Goal: Task Accomplishment & Management: Manage account settings

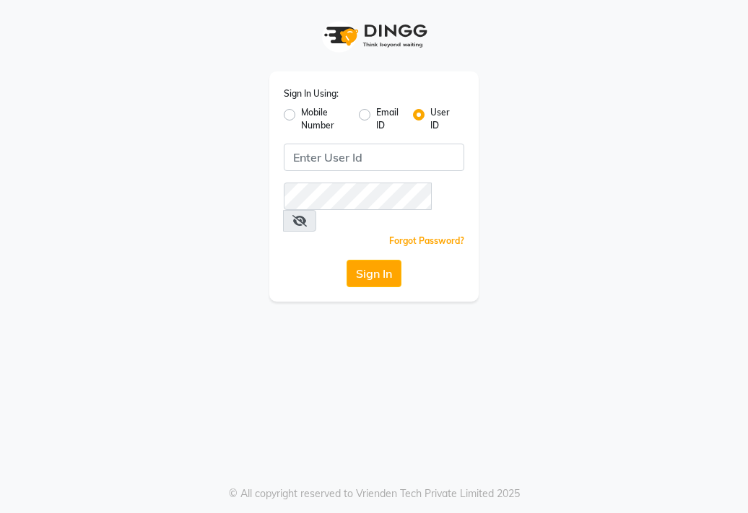
click at [274, 112] on div "Sign In Using: Mobile Number Email ID User ID Remember me Forgot Password? Sign…" at bounding box center [373, 186] width 209 height 230
click at [301, 115] on label "Mobile Number" at bounding box center [324, 119] width 46 height 26
click at [301, 115] on input "Mobile Number" at bounding box center [305, 110] width 9 height 9
radio input "true"
radio input "false"
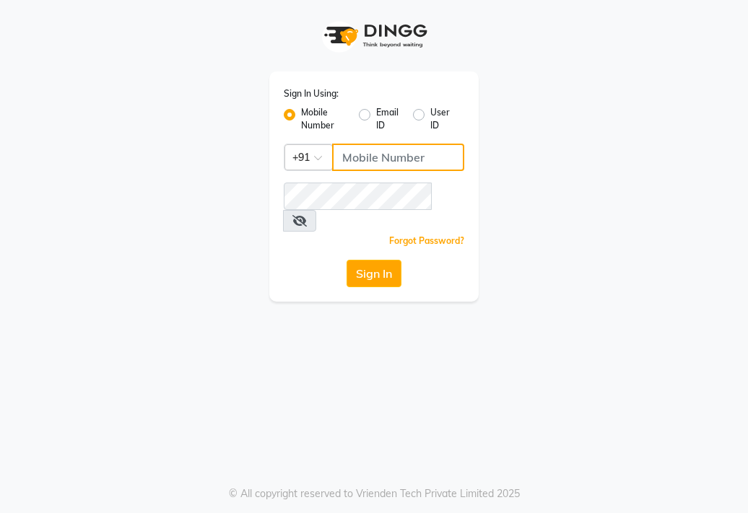
click at [344, 165] on input "Username" at bounding box center [398, 157] width 132 height 27
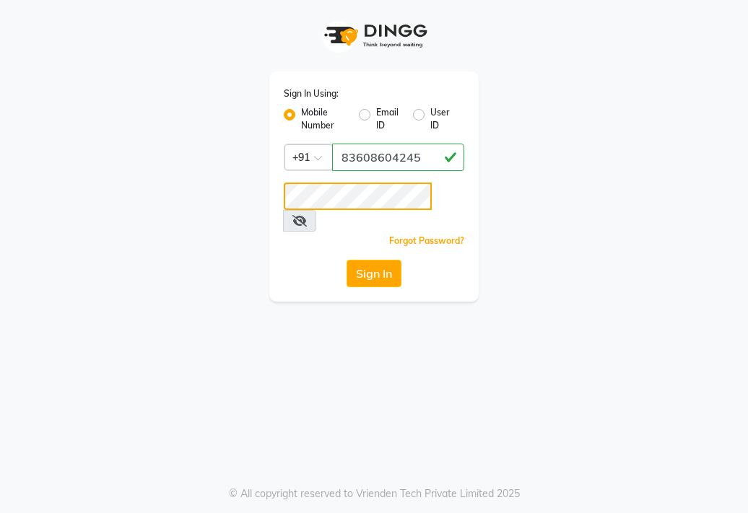
click at [346, 260] on button "Sign In" at bounding box center [373, 273] width 55 height 27
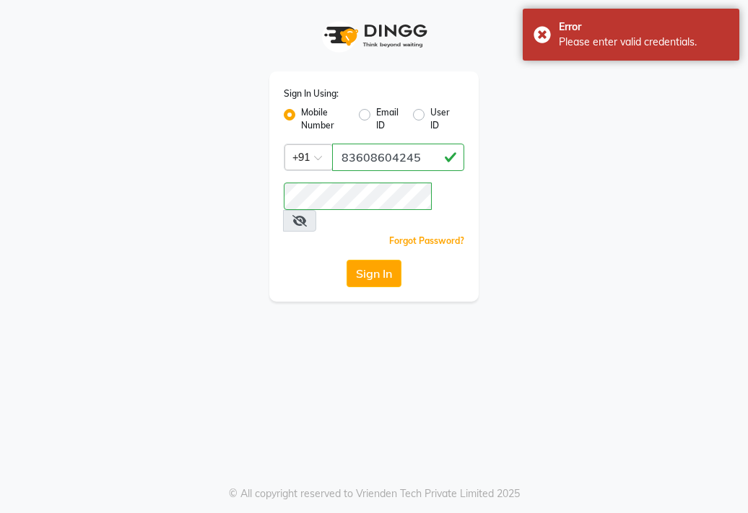
click at [307, 215] on icon at bounding box center [299, 221] width 14 height 12
click at [346, 260] on button "Sign In" at bounding box center [373, 273] width 55 height 27
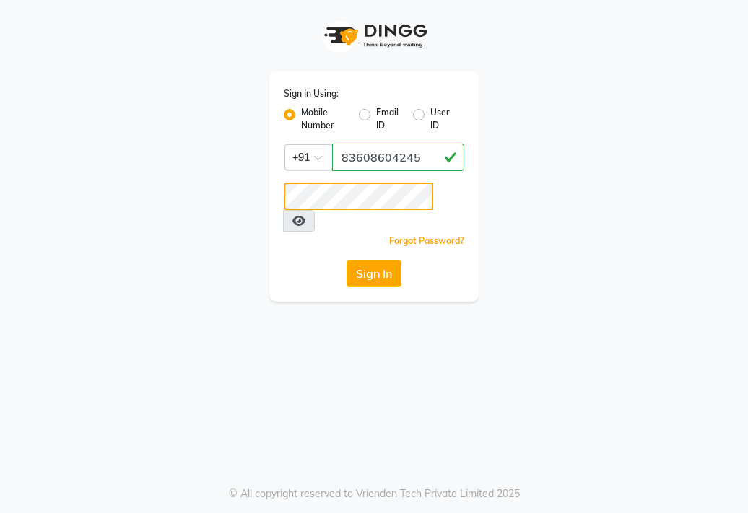
click at [232, 203] on div "Sign In Using: Mobile Number Email ID User ID Country Code × [PHONE_NUMBER] Rem…" at bounding box center [373, 151] width 693 height 302
click at [346, 260] on button "Sign In" at bounding box center [373, 273] width 55 height 27
click at [377, 260] on button "Sign In" at bounding box center [373, 273] width 55 height 27
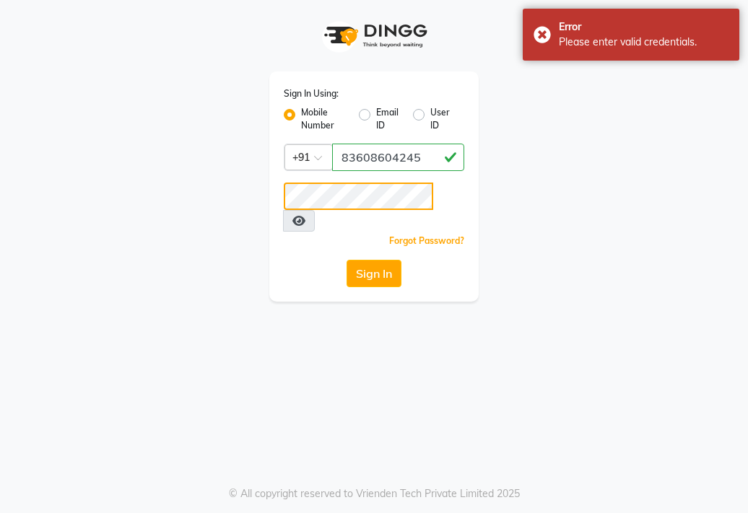
click at [260, 195] on div "Sign In Using: Mobile Number Email ID User ID Country Code × [PHONE_NUMBER] Rem…" at bounding box center [373, 151] width 231 height 302
click at [346, 260] on button "Sign In" at bounding box center [373, 273] width 55 height 27
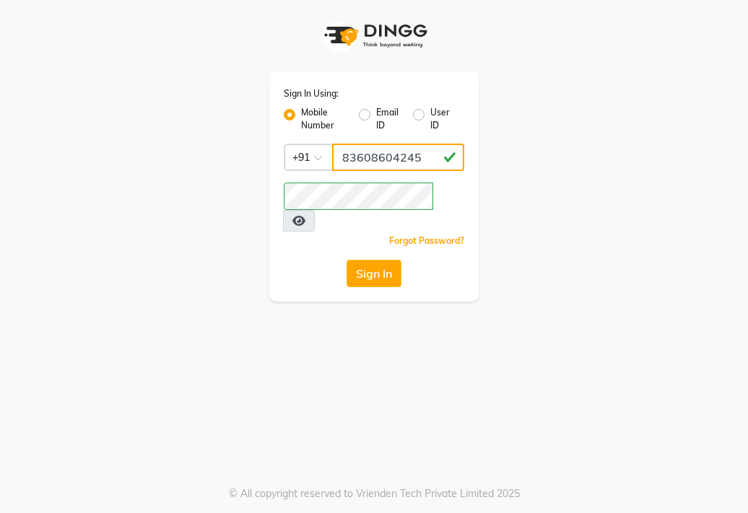
drag, startPoint x: 340, startPoint y: 156, endPoint x: 424, endPoint y: 158, distance: 84.5
click at [424, 158] on input "83608604245" at bounding box center [398, 157] width 132 height 27
type input "8308604245"
click at [375, 260] on button "Sign In" at bounding box center [373, 273] width 55 height 27
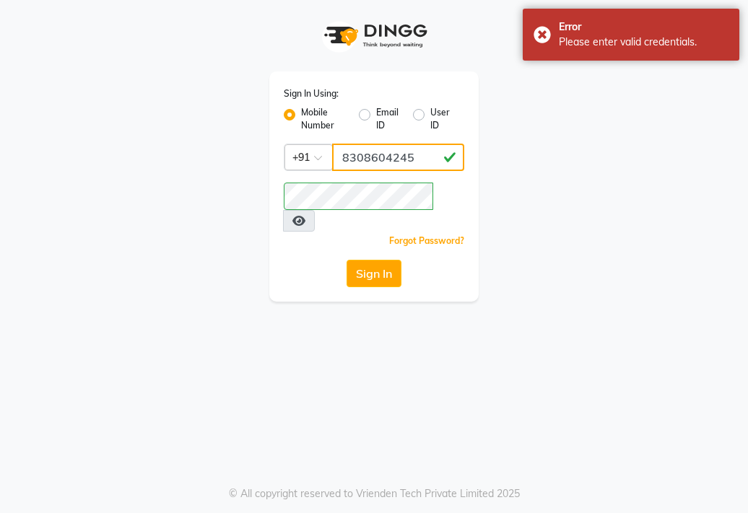
click at [423, 160] on input "8308604245" at bounding box center [398, 157] width 132 height 27
drag, startPoint x: 423, startPoint y: 160, endPoint x: 336, endPoint y: 164, distance: 87.4
click at [336, 164] on input "8308604245" at bounding box center [398, 157] width 132 height 27
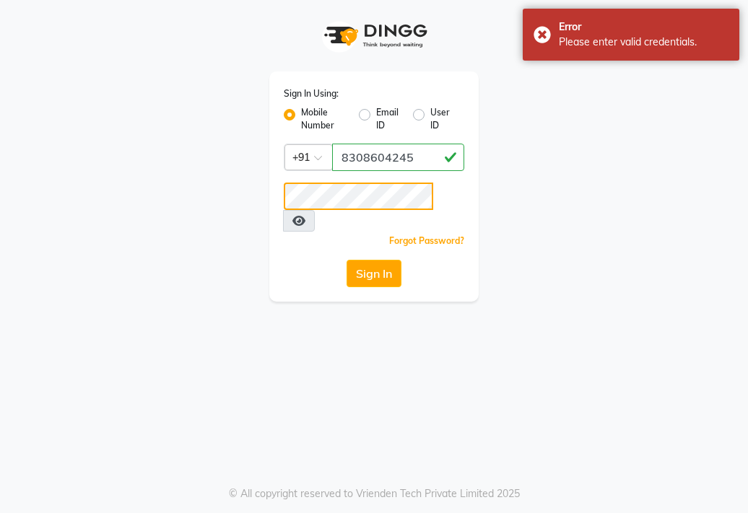
click at [281, 199] on div "Sign In Using: Mobile Number Email ID User ID Country Code × [PHONE_NUMBER] Rem…" at bounding box center [373, 186] width 209 height 230
click at [361, 260] on button "Sign In" at bounding box center [373, 273] width 55 height 27
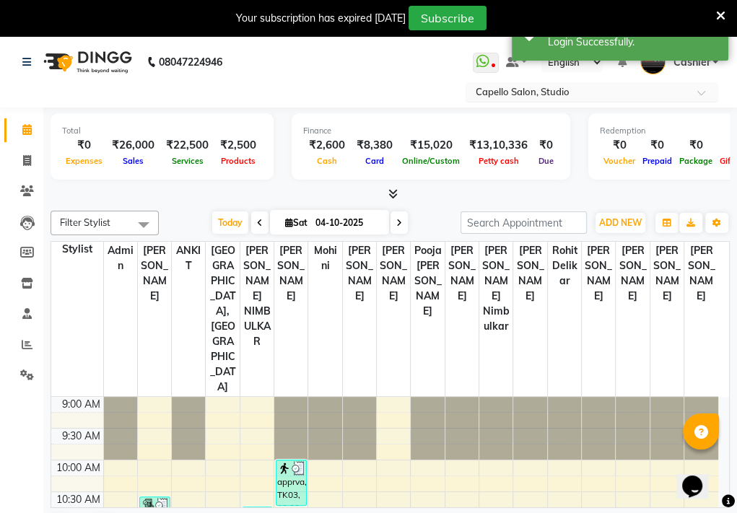
click at [504, 96] on input "text" at bounding box center [577, 93] width 209 height 14
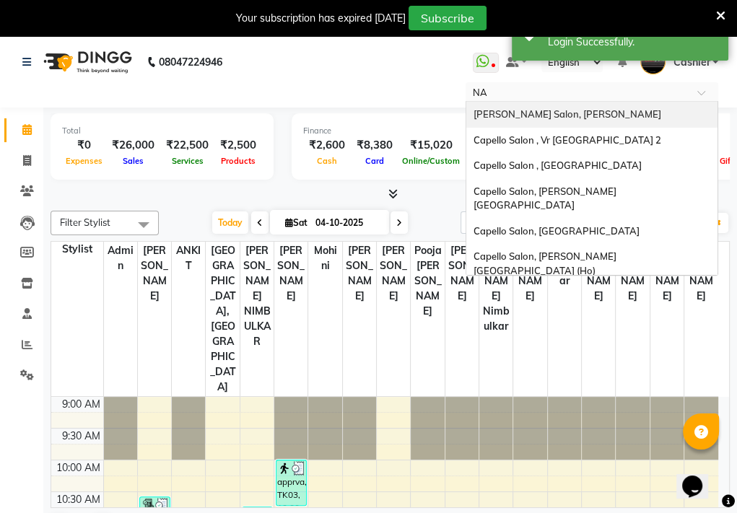
type input "NAN"
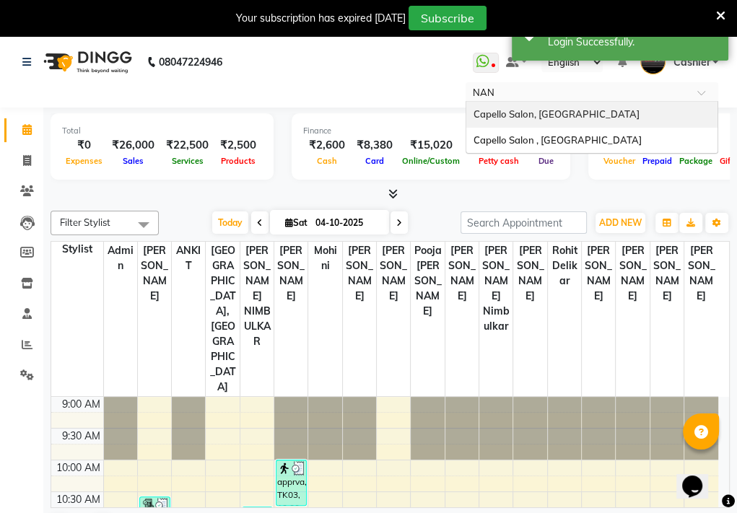
click at [517, 113] on span "Capello Salon, [GEOGRAPHIC_DATA]" at bounding box center [556, 114] width 166 height 12
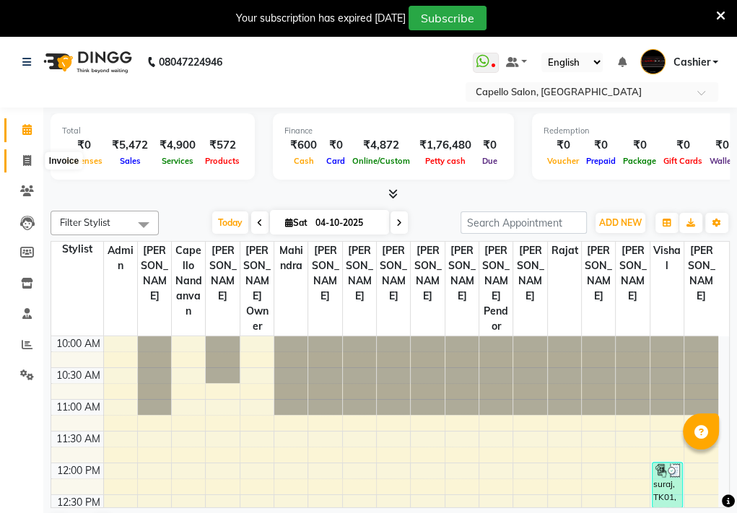
click at [20, 165] on span at bounding box center [26, 161] width 25 height 17
select select "830"
select select "service"
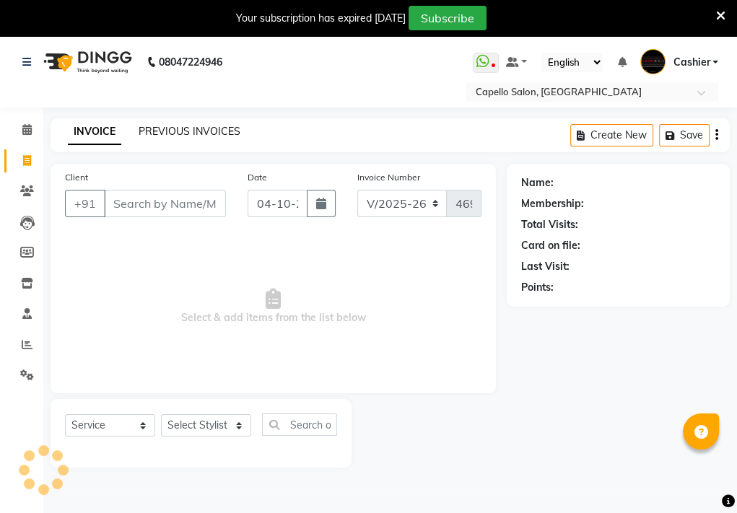
click at [226, 137] on link "PREVIOUS INVOICES" at bounding box center [190, 131] width 102 height 13
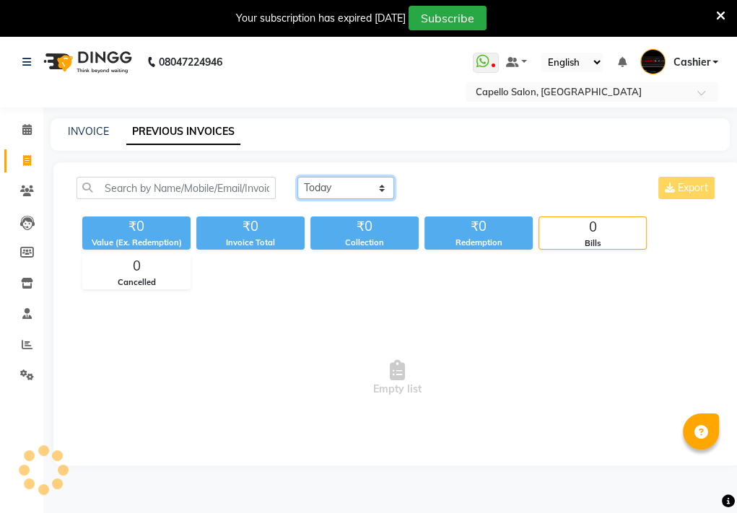
click at [350, 194] on select "Today Yesterday Custom Range" at bounding box center [345, 188] width 97 height 22
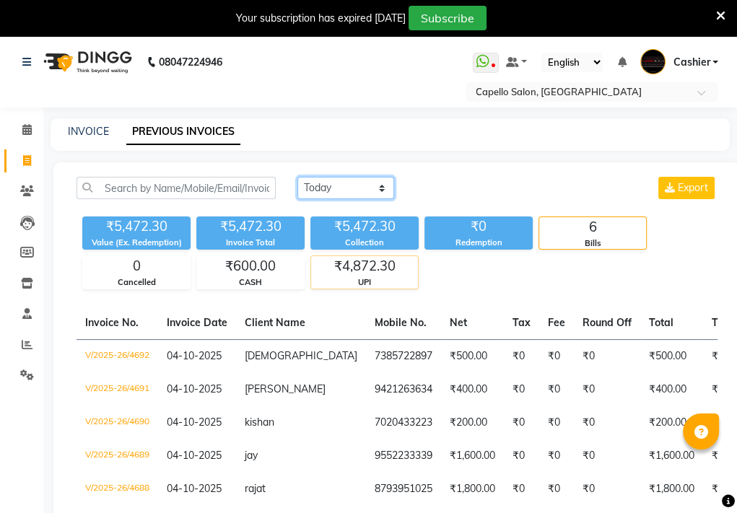
select select "range"
click at [297, 177] on select "Today Yesterday Custom Range" at bounding box center [345, 188] width 97 height 22
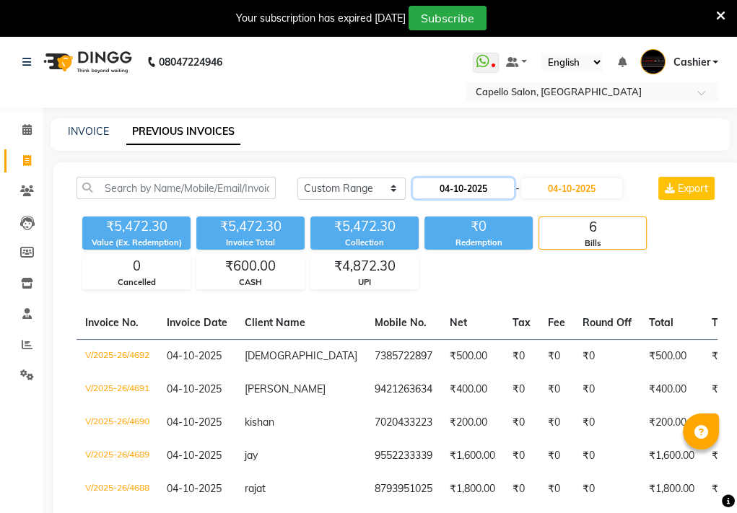
click at [442, 192] on input "04-10-2025" at bounding box center [463, 188] width 101 height 20
select select "10"
select select "2025"
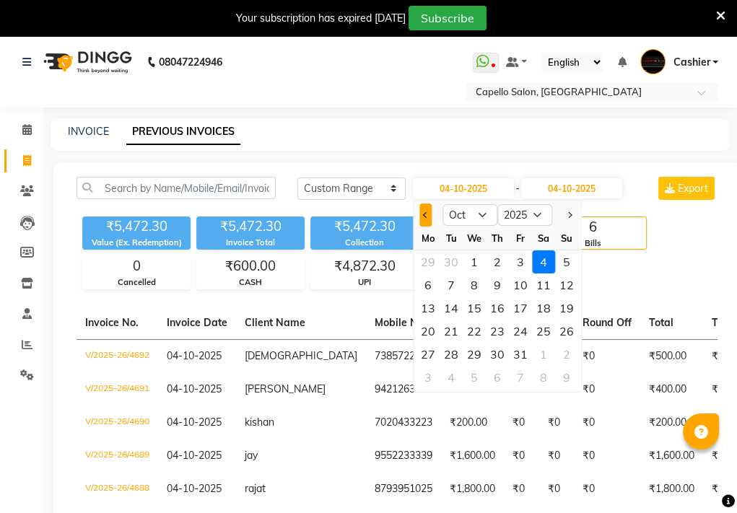
click at [424, 217] on button "Previous month" at bounding box center [425, 215] width 12 height 23
select select "9"
click at [429, 261] on div "1" at bounding box center [427, 261] width 23 height 23
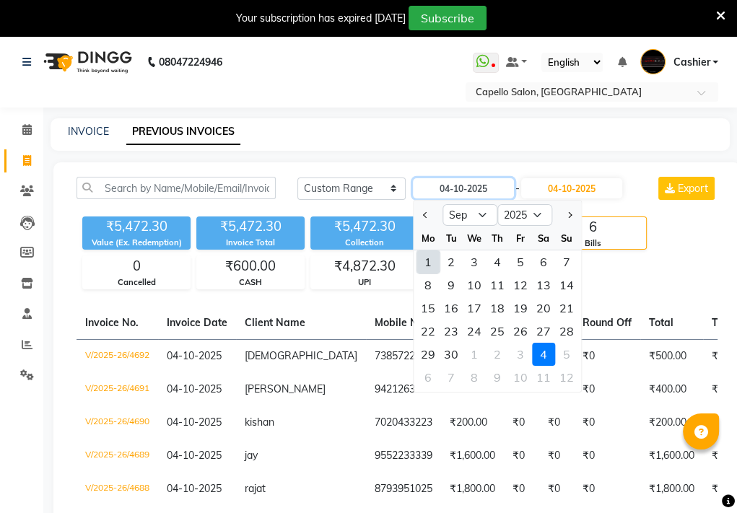
type input "01-09-2025"
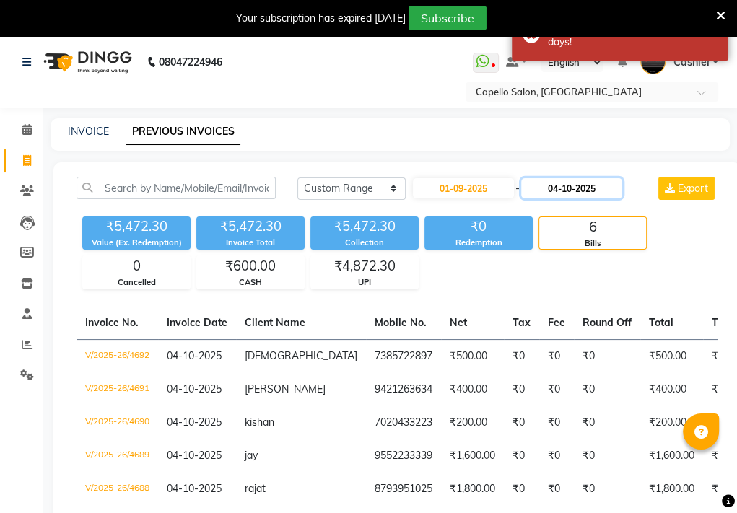
click at [569, 192] on input "04-10-2025" at bounding box center [571, 188] width 101 height 20
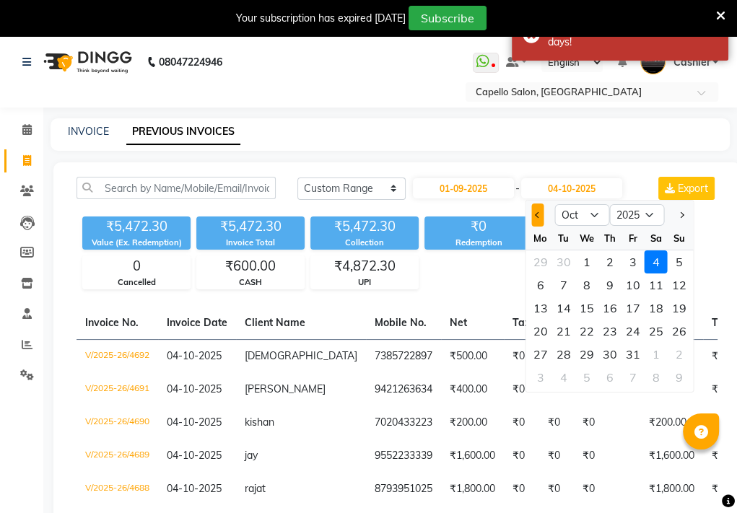
click at [533, 217] on button "Previous month" at bounding box center [537, 215] width 12 height 23
select select "9"
click at [564, 357] on div "30" at bounding box center [562, 354] width 23 height 23
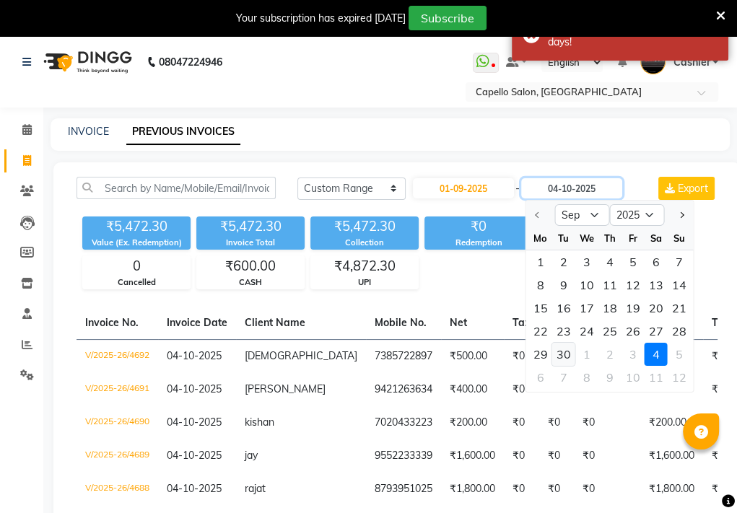
type input "30-09-2025"
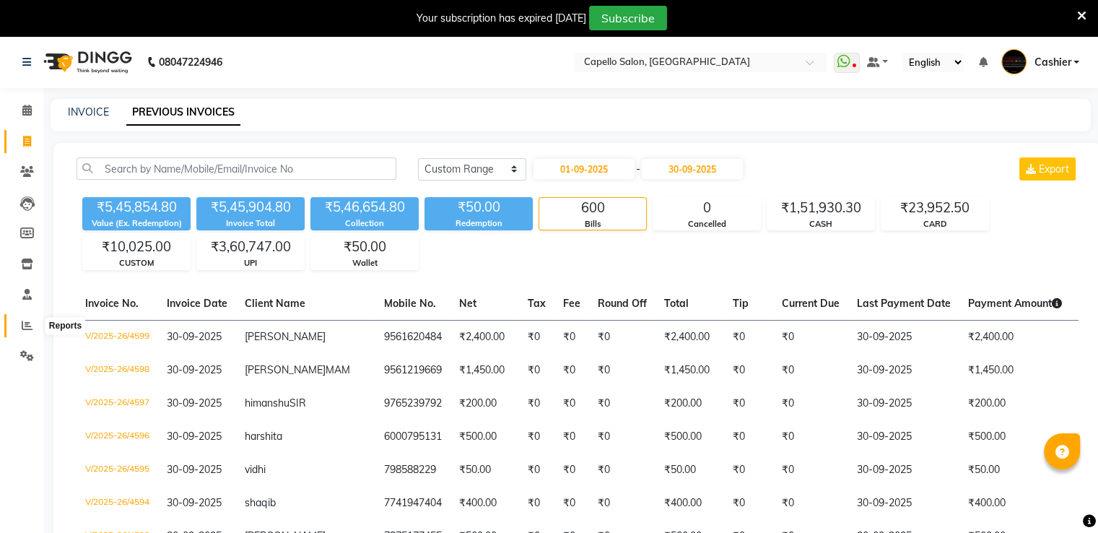
click at [28, 328] on icon at bounding box center [27, 325] width 11 height 11
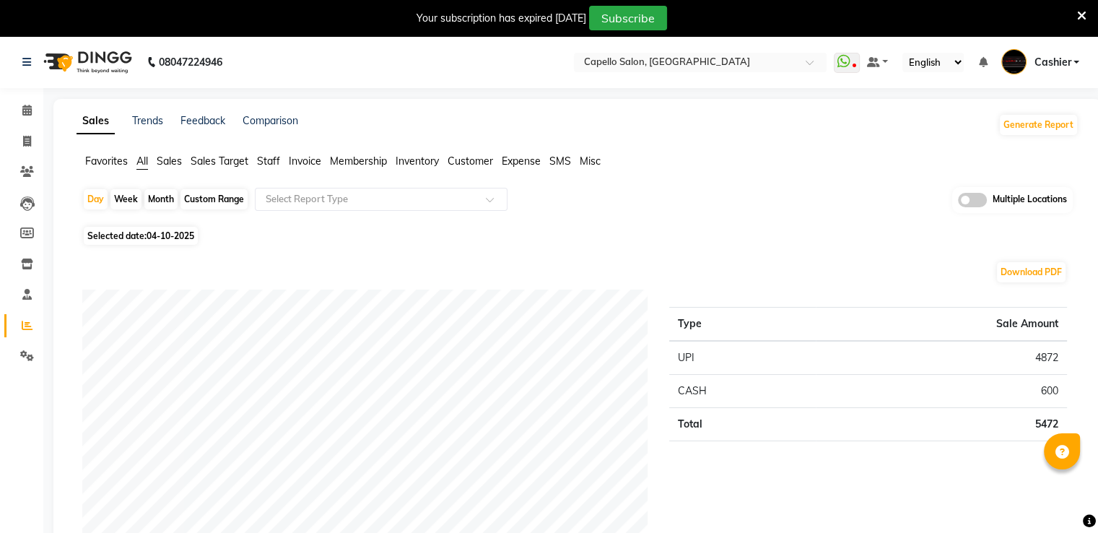
click at [416, 168] on li "Inventory" at bounding box center [417, 161] width 43 height 15
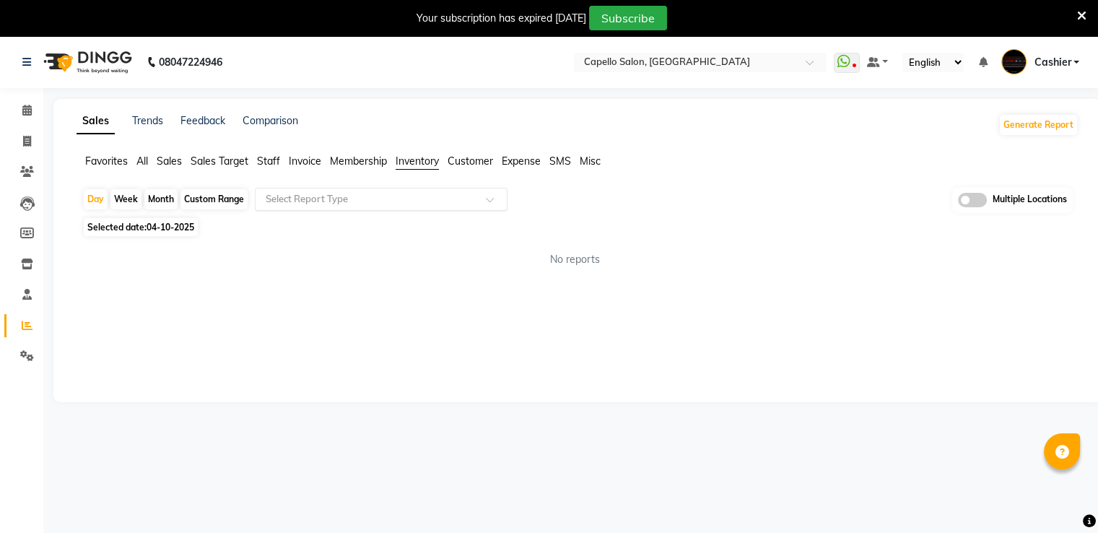
click at [419, 202] on input "text" at bounding box center [367, 199] width 208 height 14
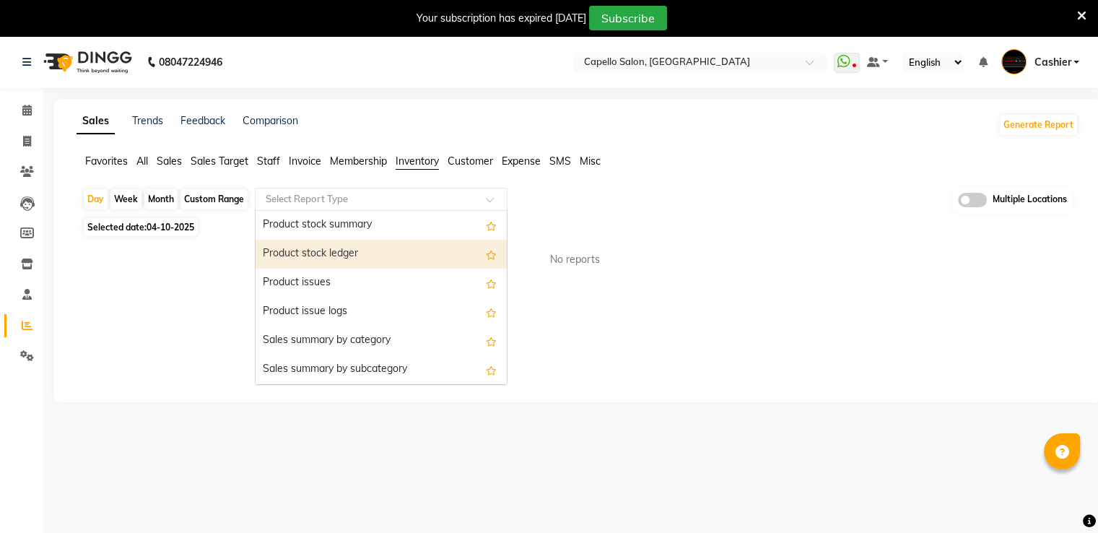
click at [159, 201] on div "Month" at bounding box center [160, 199] width 33 height 20
select select "10"
select select "2025"
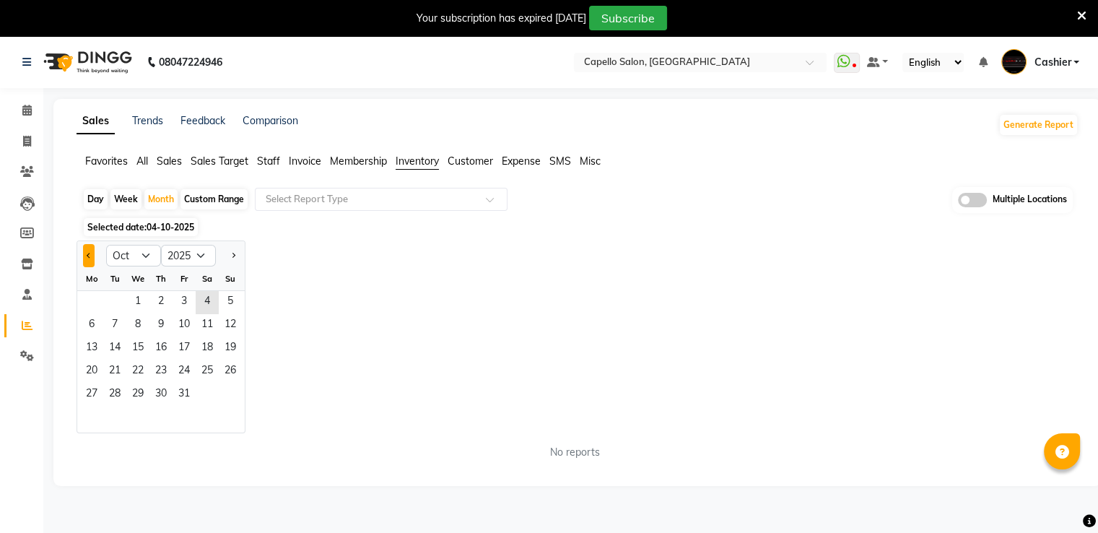
drag, startPoint x: 84, startPoint y: 256, endPoint x: 94, endPoint y: 260, distance: 10.7
click at [84, 255] on button "Previous month" at bounding box center [89, 255] width 12 height 23
select select "9"
click at [87, 300] on span "1" at bounding box center [91, 302] width 23 height 23
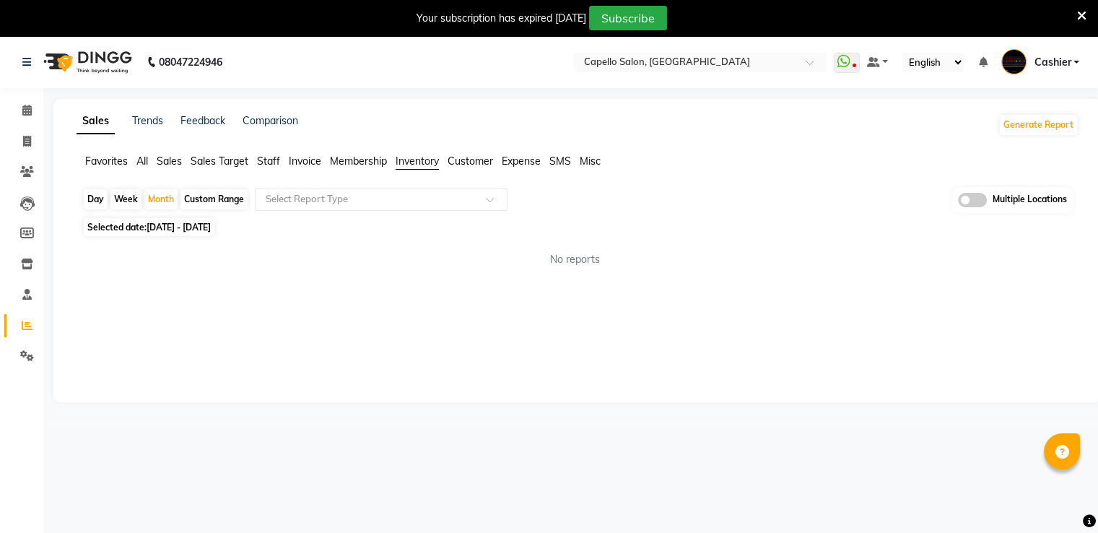
click at [320, 218] on div "Day Week Month Custom Range Select Report Type Multiple Locations Selected date…" at bounding box center [578, 233] width 1002 height 92
click at [334, 199] on input "text" at bounding box center [367, 199] width 208 height 14
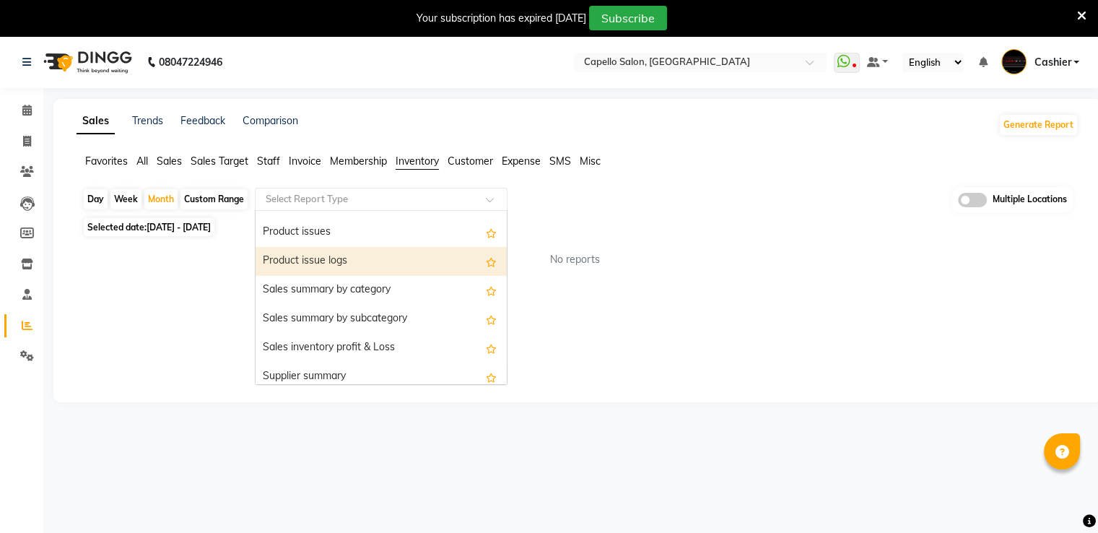
scroll to position [72, 0]
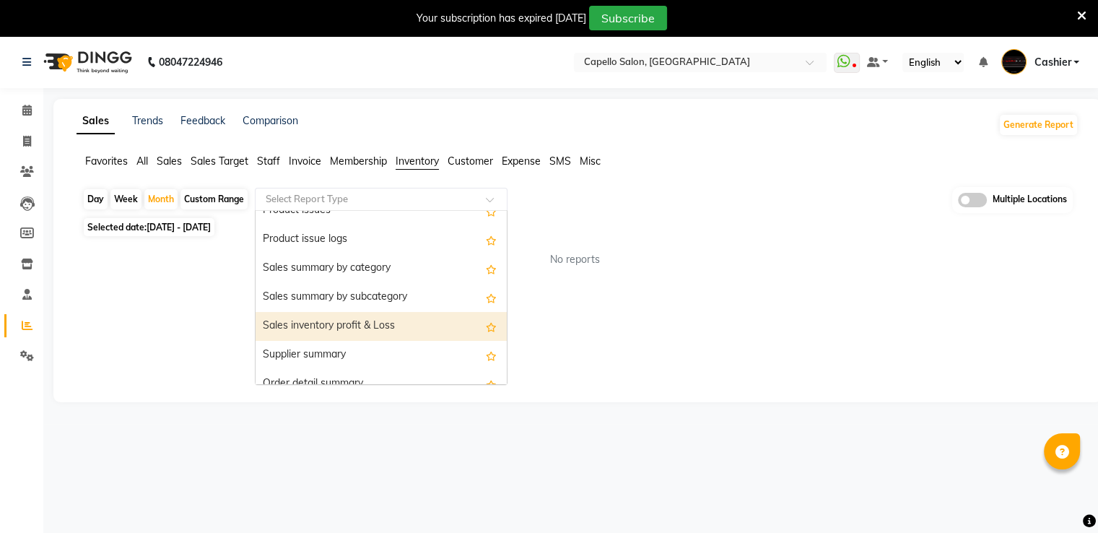
click at [349, 315] on div "Sales inventory profit & Loss" at bounding box center [380, 326] width 251 height 29
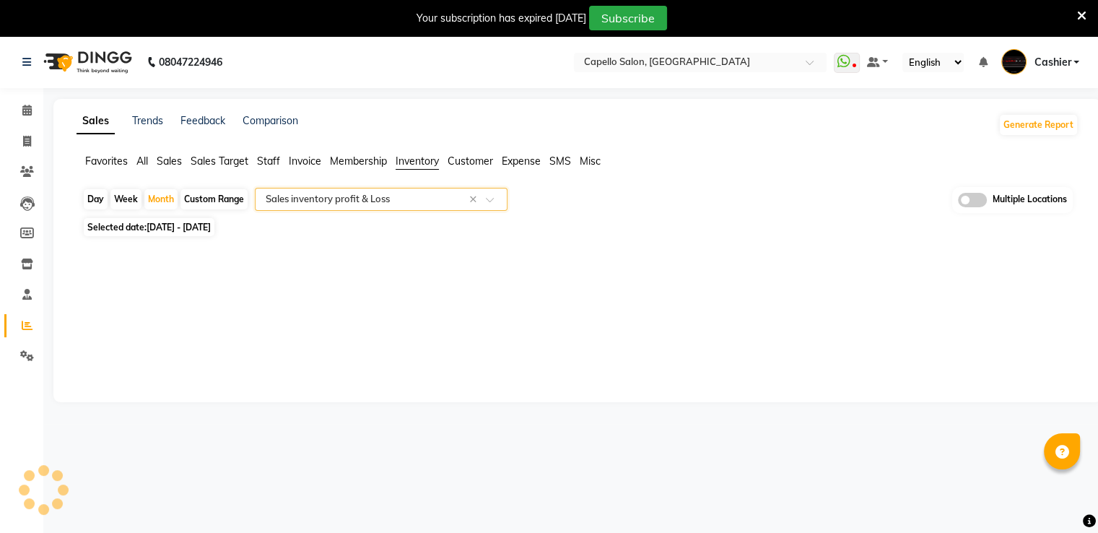
select select "full_report"
select select "csv"
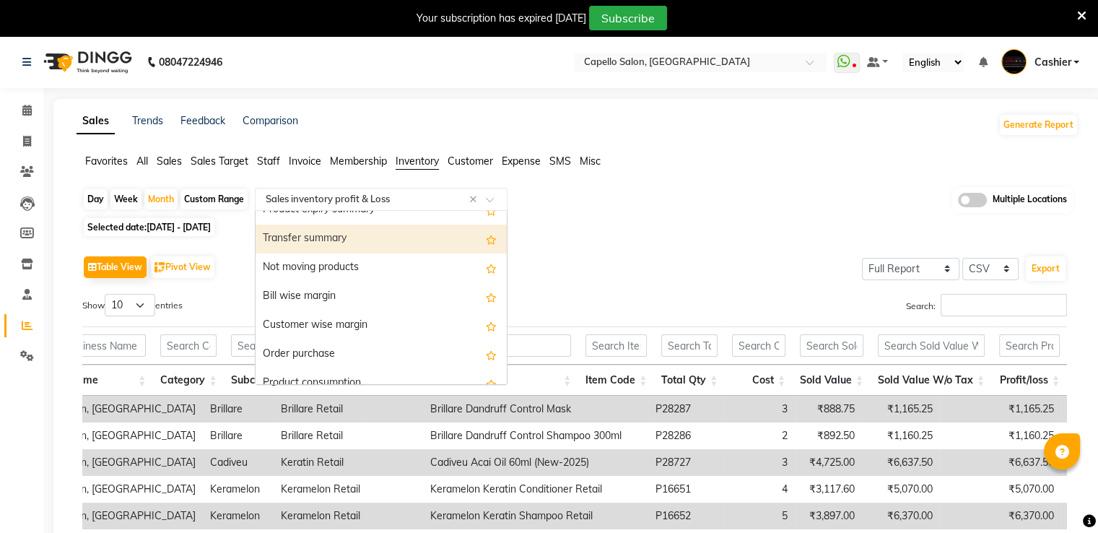
scroll to position [318, 0]
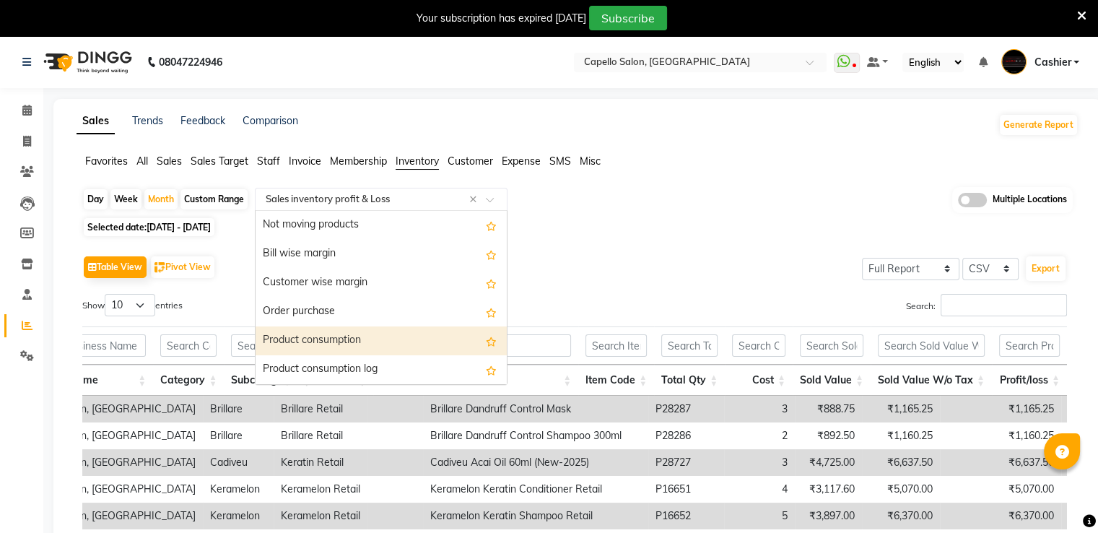
click at [384, 330] on div "Product consumption" at bounding box center [380, 340] width 251 height 29
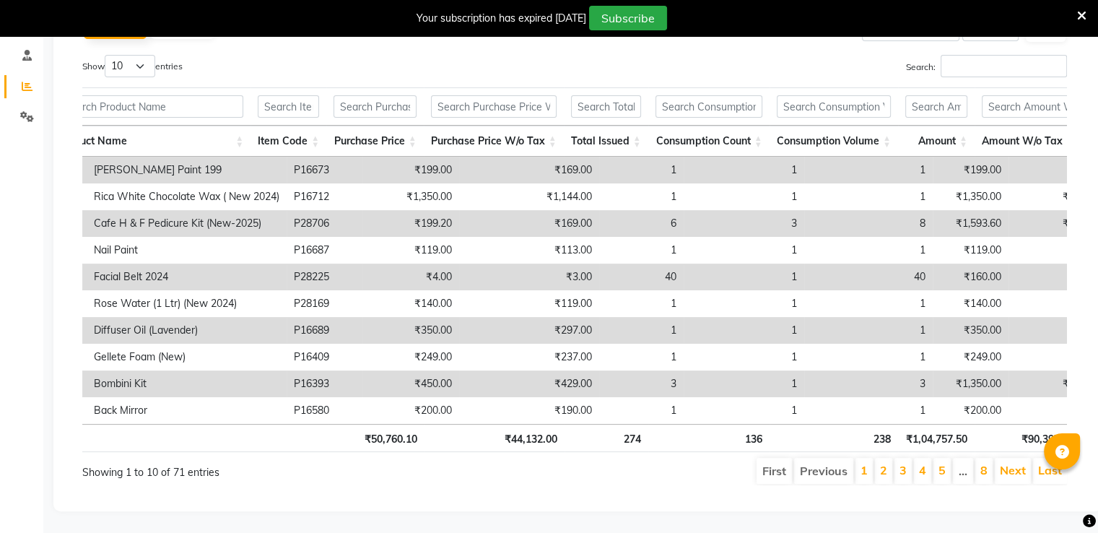
scroll to position [0, 0]
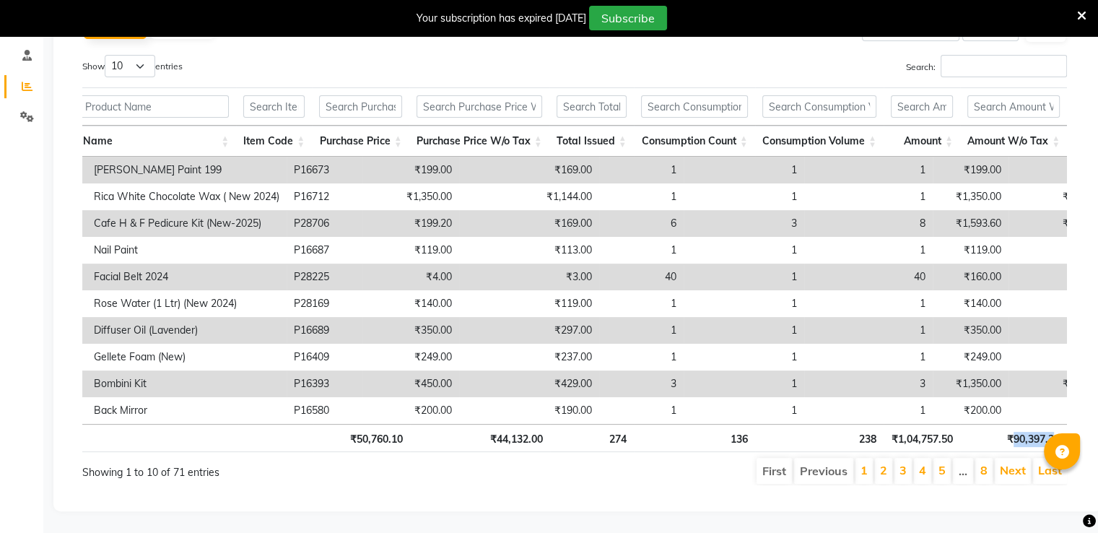
drag, startPoint x: 1014, startPoint y: 429, endPoint x: 1051, endPoint y: 432, distance: 36.9
click at [747, 432] on th "₹90,397.38" at bounding box center [1013, 438] width 107 height 28
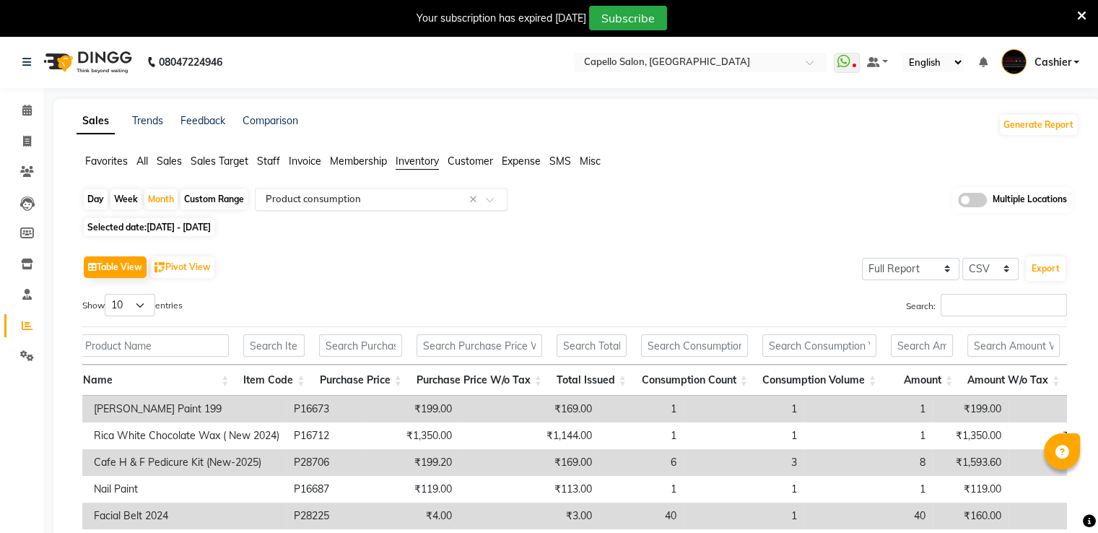
click at [320, 198] on input "text" at bounding box center [367, 199] width 208 height 14
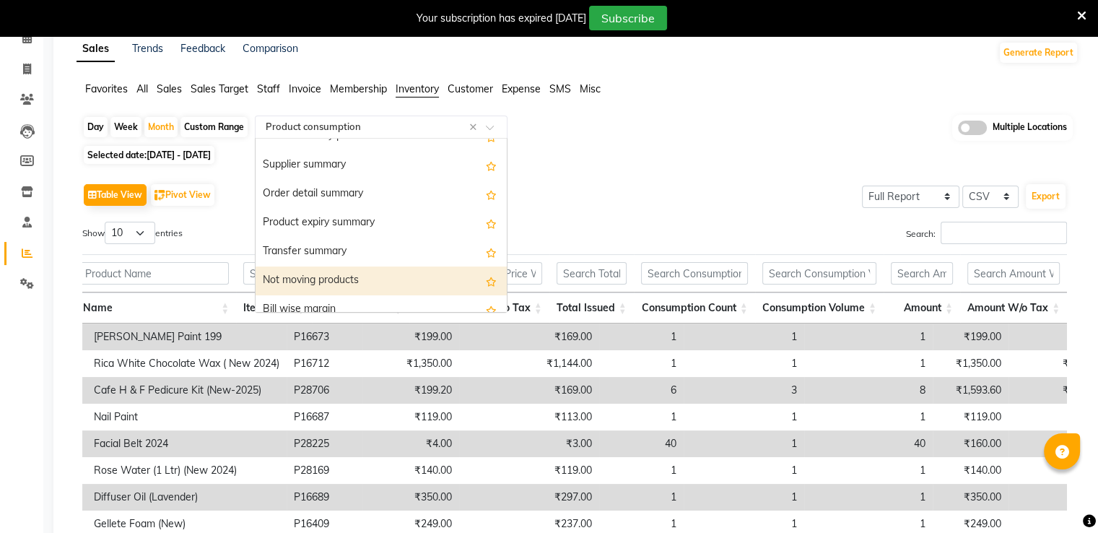
scroll to position [159, 0]
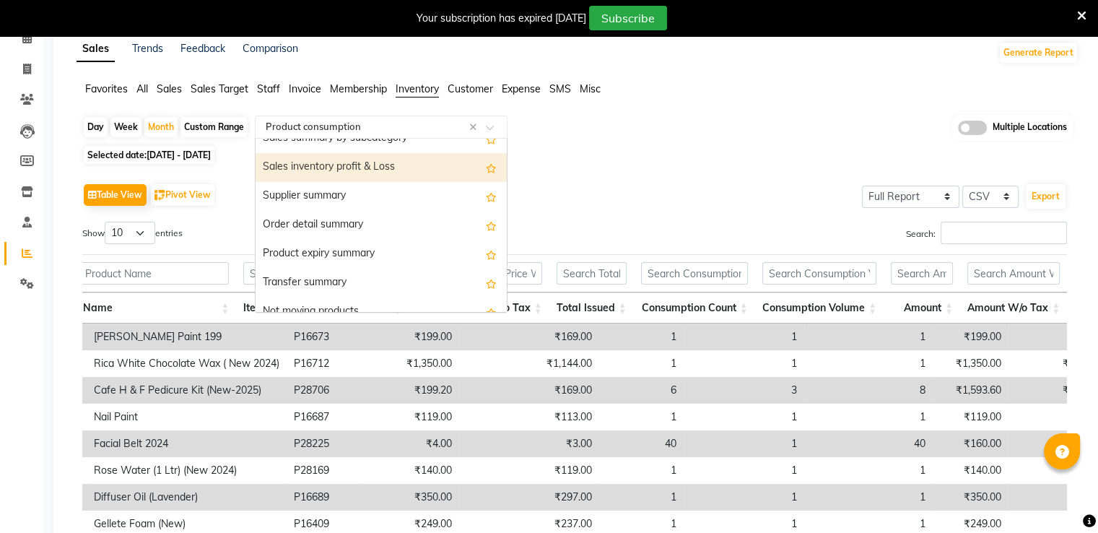
click at [358, 167] on div "Sales inventory profit & Loss" at bounding box center [380, 167] width 251 height 29
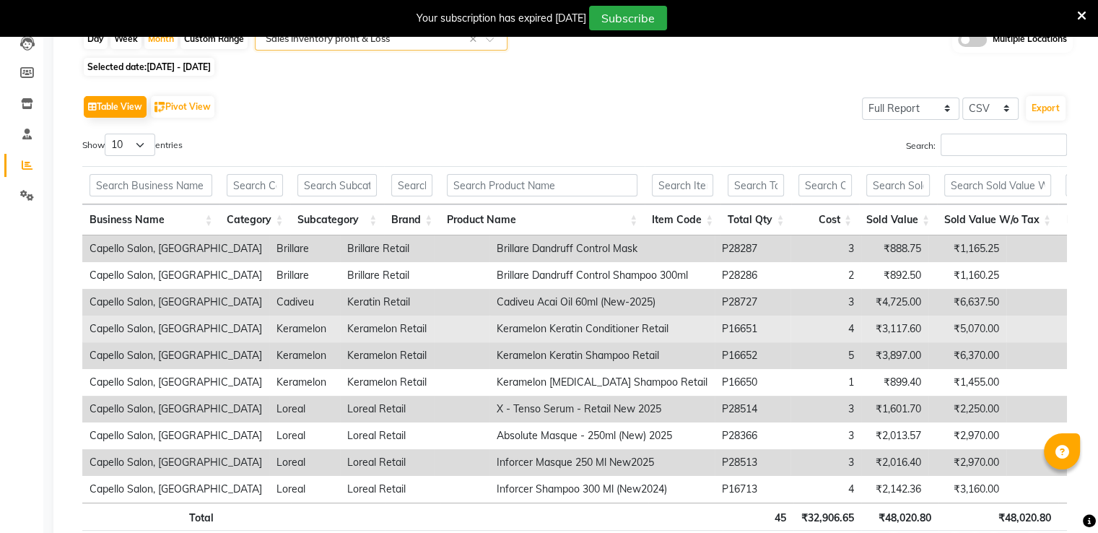
scroll to position [260, 0]
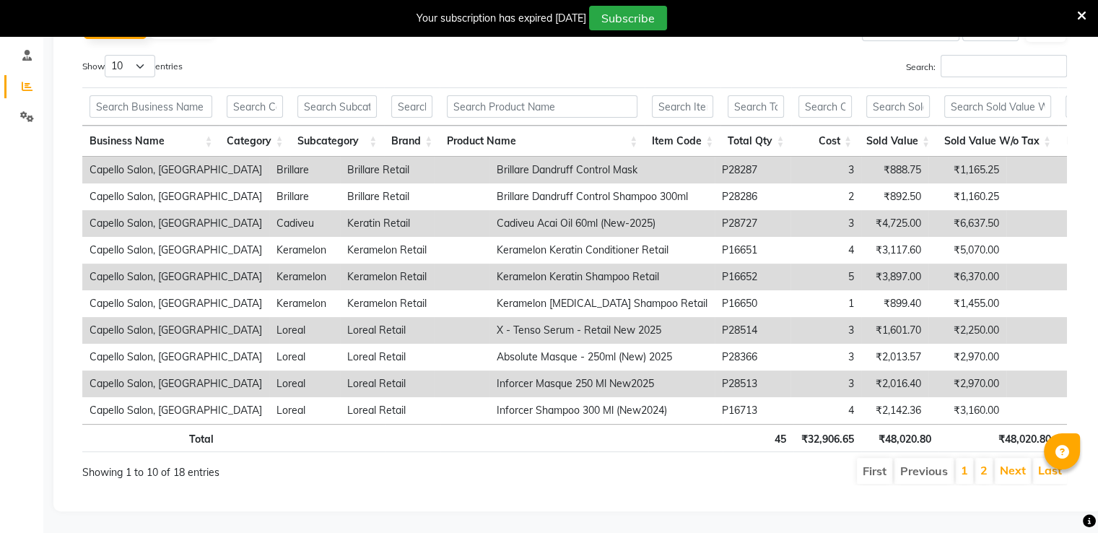
click at [747, 424] on th "₹48,020.80" at bounding box center [998, 438] width 120 height 28
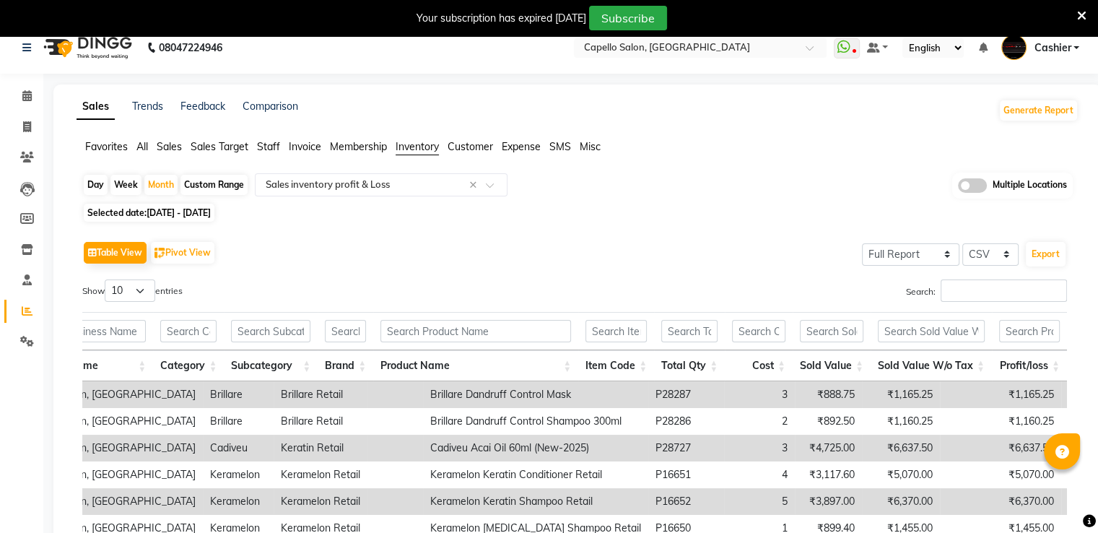
scroll to position [0, 0]
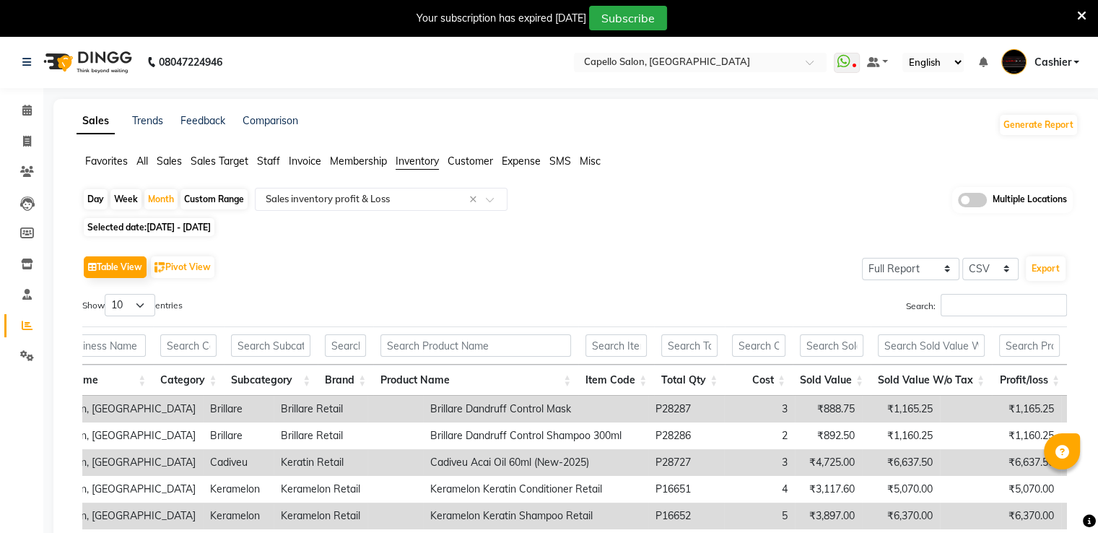
click at [747, 15] on div "Your subscription has expired 3 days ago Subscribe" at bounding box center [549, 18] width 1098 height 36
click at [747, 11] on icon at bounding box center [1081, 15] width 9 height 13
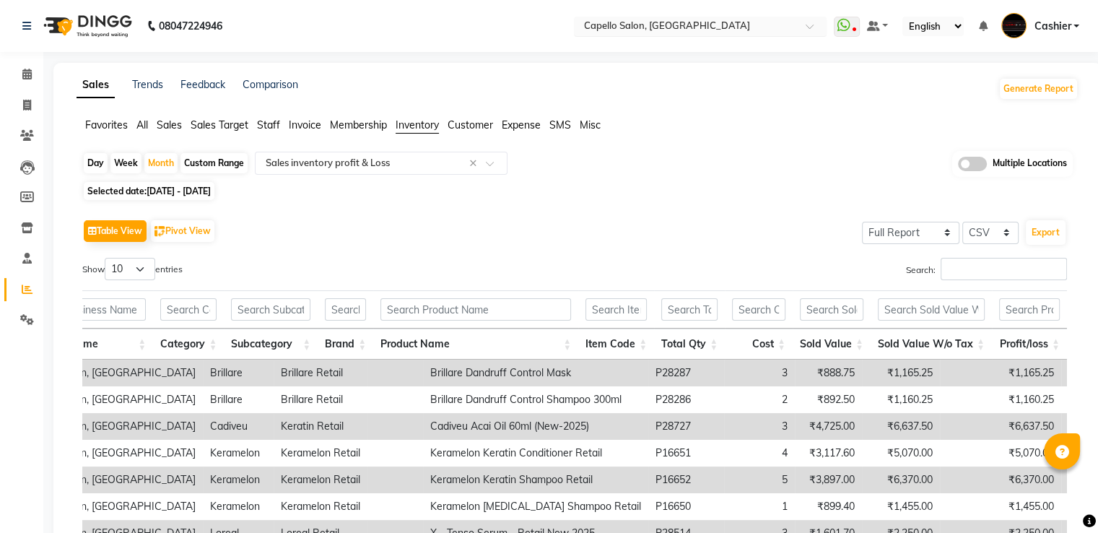
click at [673, 29] on input "text" at bounding box center [685, 27] width 209 height 14
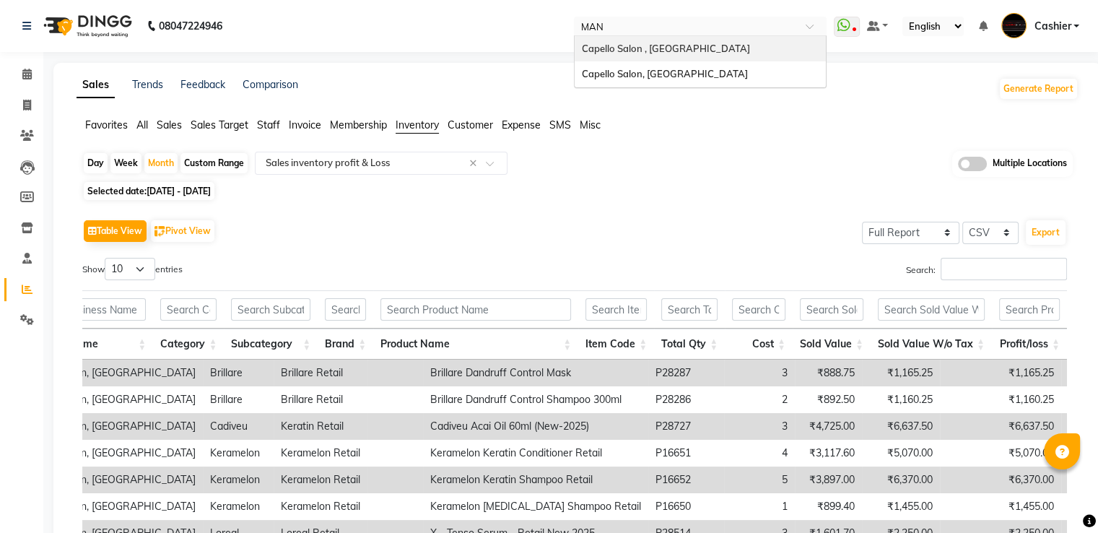
type input "MANI"
click at [698, 48] on span "Capello Salon , [GEOGRAPHIC_DATA]" at bounding box center [666, 49] width 168 height 12
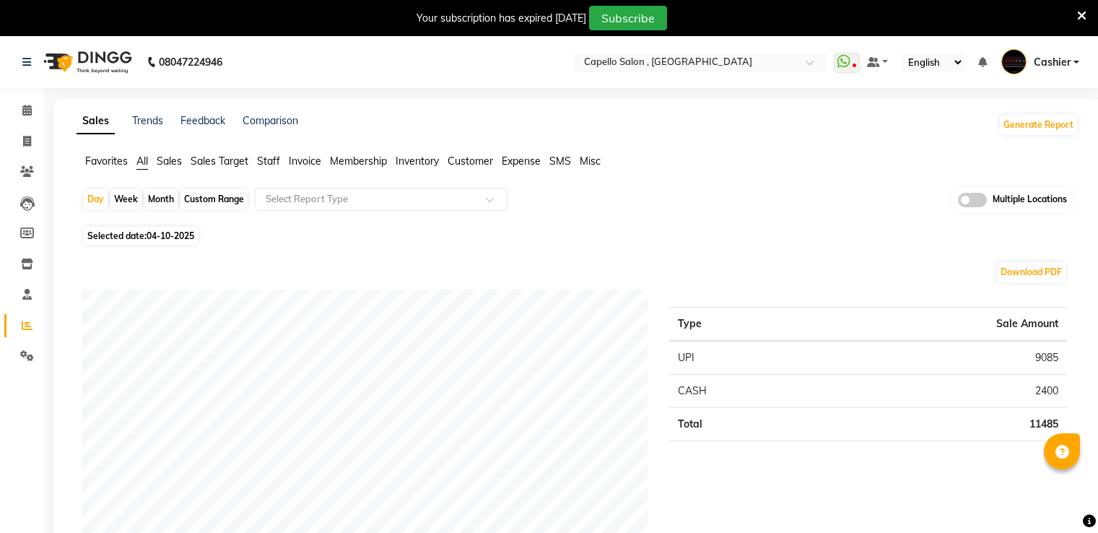
click at [1078, 18] on icon at bounding box center [1081, 15] width 9 height 13
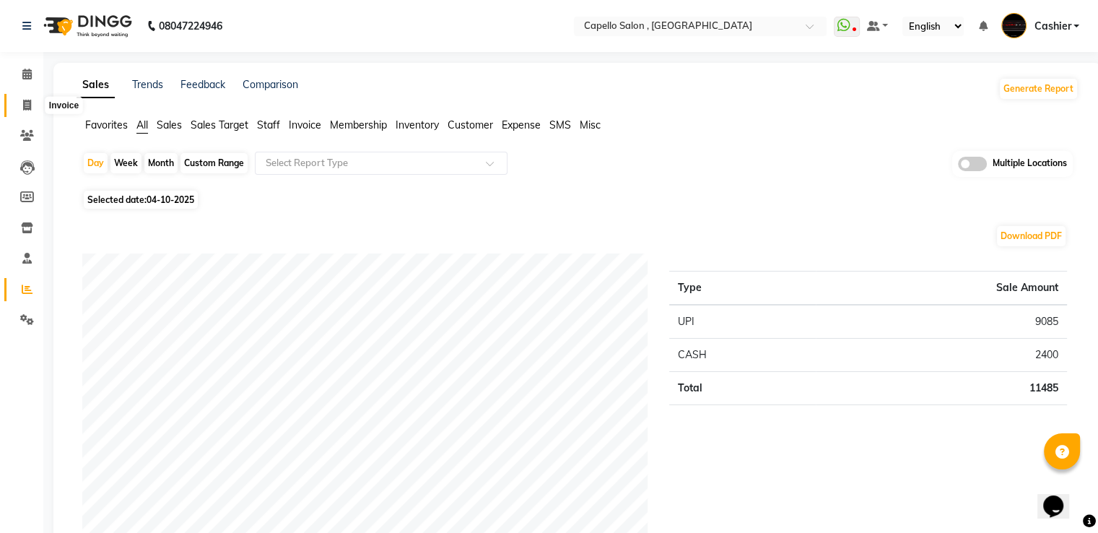
click at [29, 105] on icon at bounding box center [27, 105] width 8 height 11
select select "service"
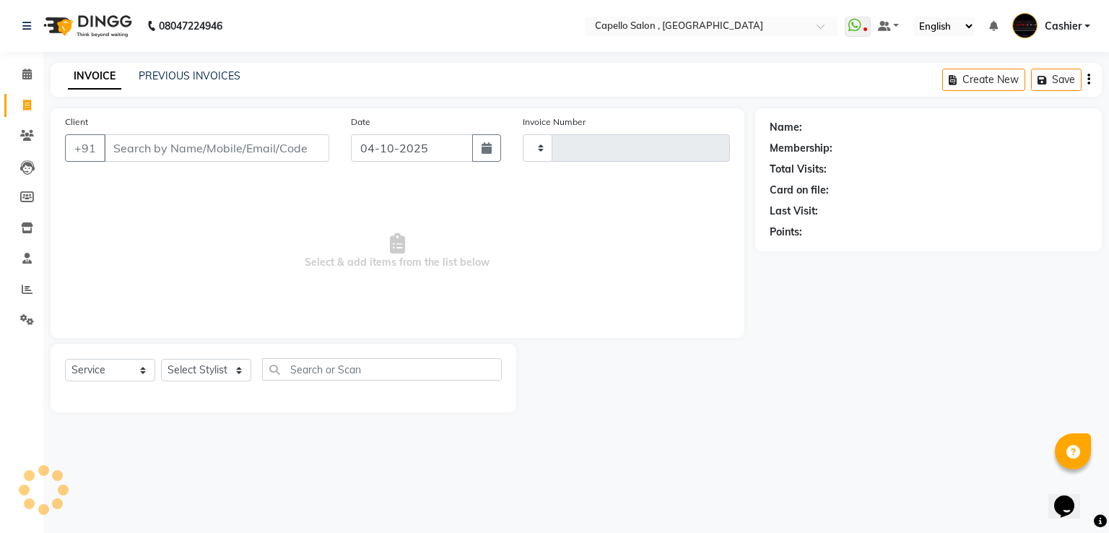
type input "5084"
select select "833"
click at [240, 82] on div "INVOICE PREVIOUS INVOICES" at bounding box center [154, 77] width 207 height 17
click at [225, 79] on link "PREVIOUS INVOICES" at bounding box center [190, 75] width 102 height 13
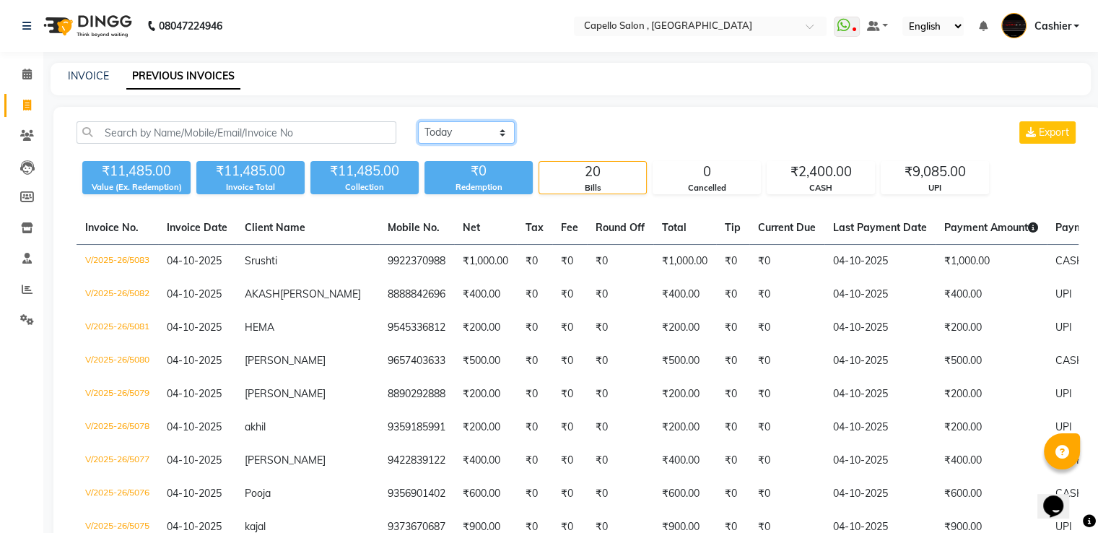
drag, startPoint x: 459, startPoint y: 125, endPoint x: 464, endPoint y: 142, distance: 18.0
click at [459, 125] on select "Today Yesterday Custom Range" at bounding box center [466, 132] width 97 height 22
select select "range"
click at [418, 121] on select "Today Yesterday Custom Range" at bounding box center [466, 132] width 97 height 22
click at [576, 137] on input "04-10-2025" at bounding box center [583, 133] width 101 height 20
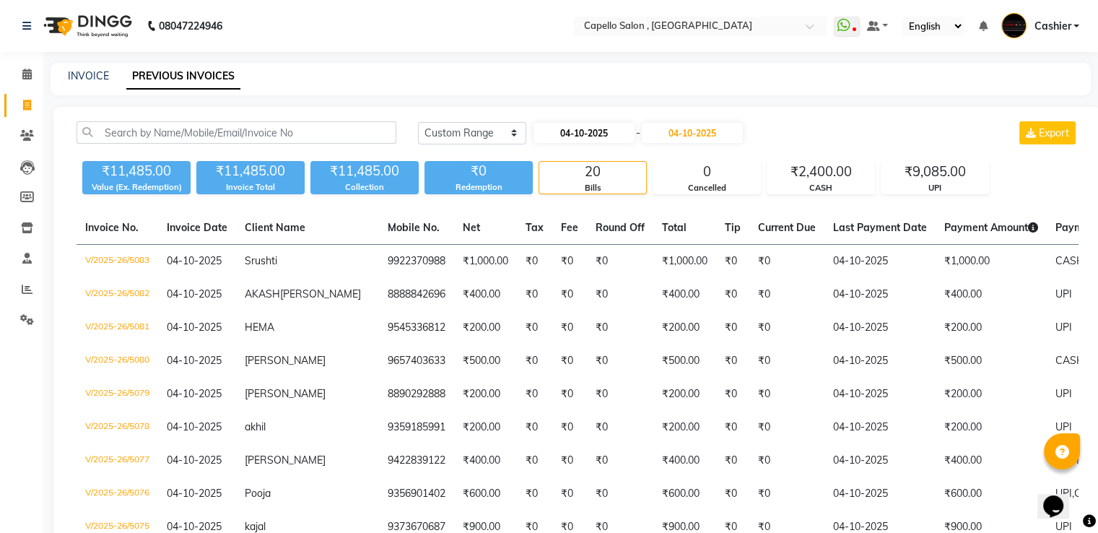
select select "10"
select select "2025"
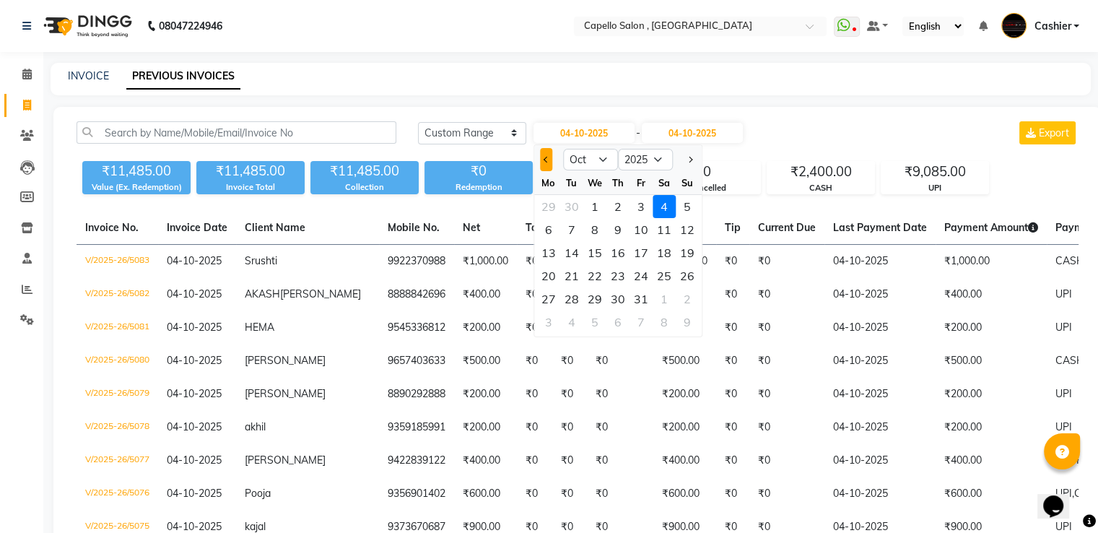
click at [546, 165] on button "Previous month" at bounding box center [546, 159] width 12 height 23
select select "9"
click at [546, 210] on div "1" at bounding box center [548, 206] width 23 height 23
type input "01-09-2025"
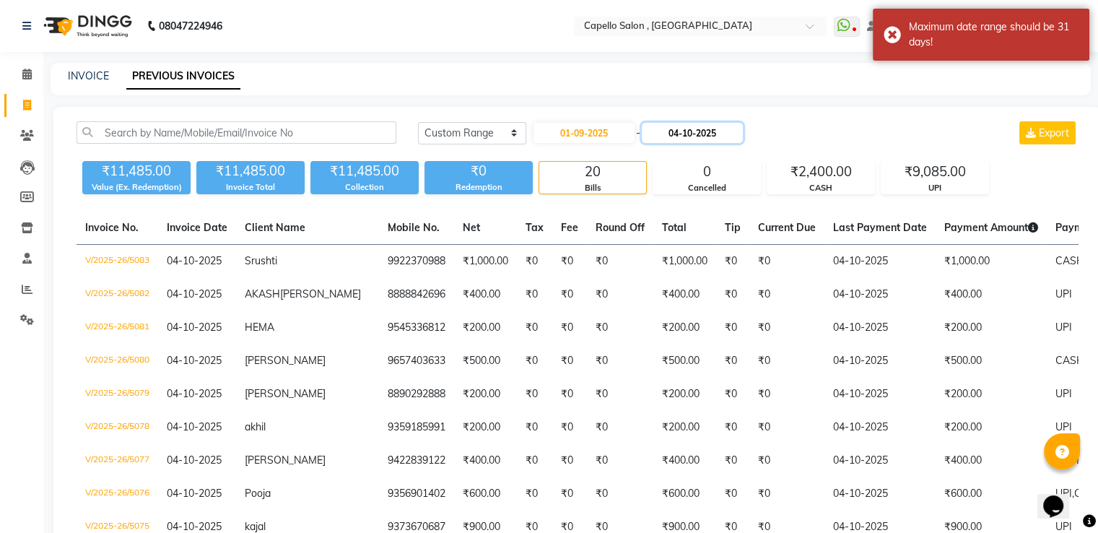
click at [681, 134] on input "04-10-2025" at bounding box center [692, 133] width 101 height 20
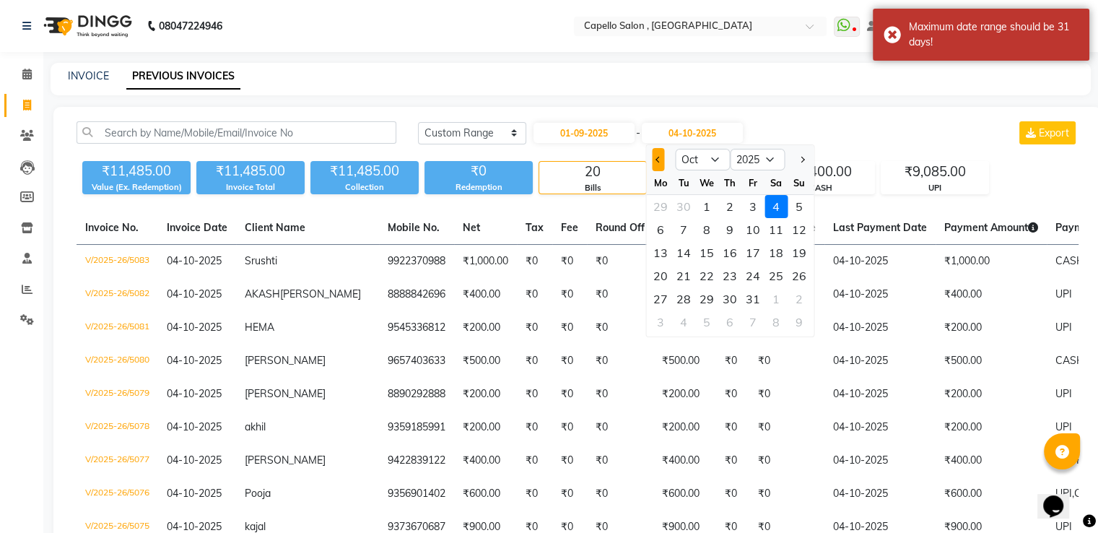
click at [655, 159] on span "Previous month" at bounding box center [658, 160] width 6 height 6
select select "9"
click at [687, 301] on div "30" at bounding box center [683, 298] width 23 height 23
type input "30-09-2025"
